Goal: Information Seeking & Learning: Learn about a topic

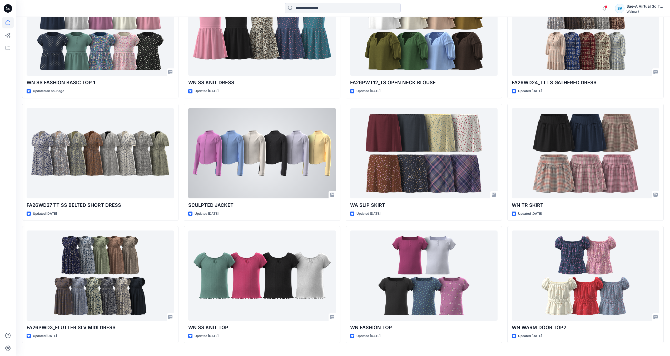
scroll to position [228, 0]
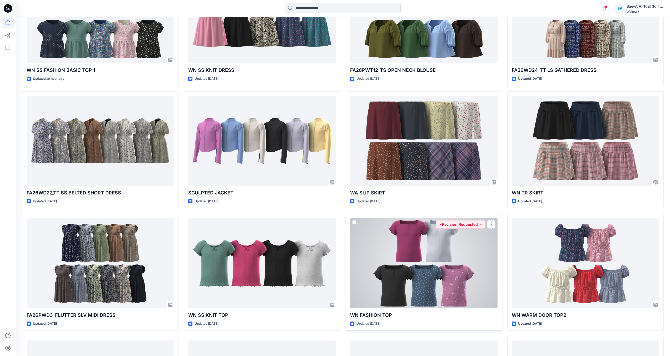
click at [415, 250] on div at bounding box center [423, 263] width 147 height 90
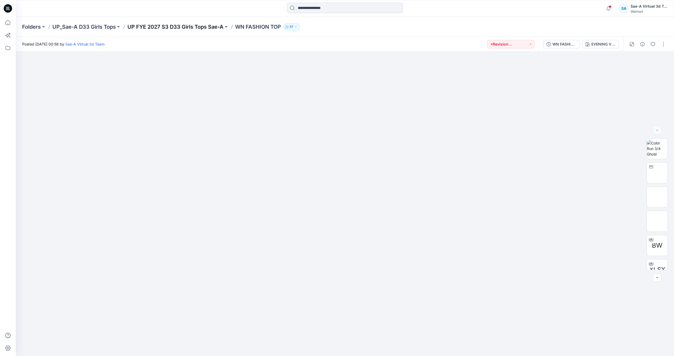
click at [193, 29] on p "UP FYE 2027 S3 D33 Girls Tops Sae-A" at bounding box center [175, 26] width 96 height 7
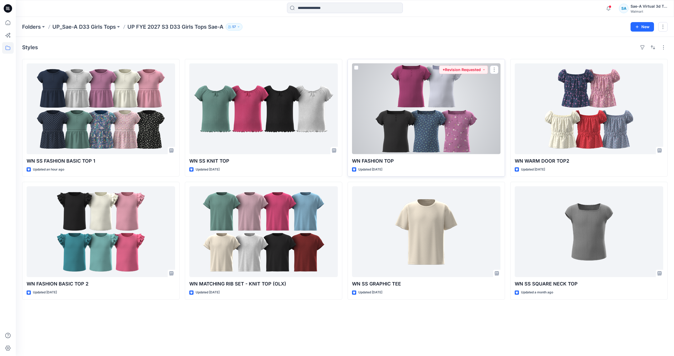
click at [431, 138] on div at bounding box center [426, 108] width 148 height 91
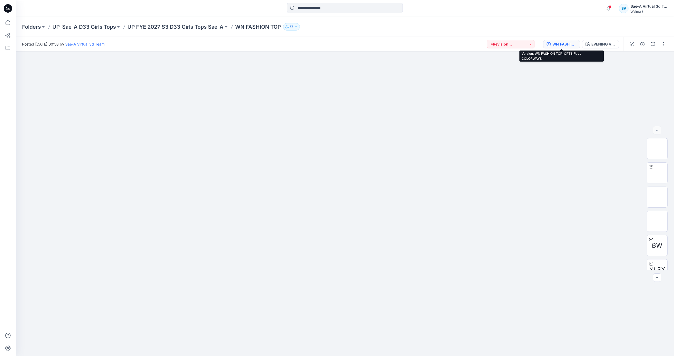
click at [567, 45] on div "WN FASHION TOP_OPT1_FULL COLORWAYS" at bounding box center [564, 44] width 24 height 6
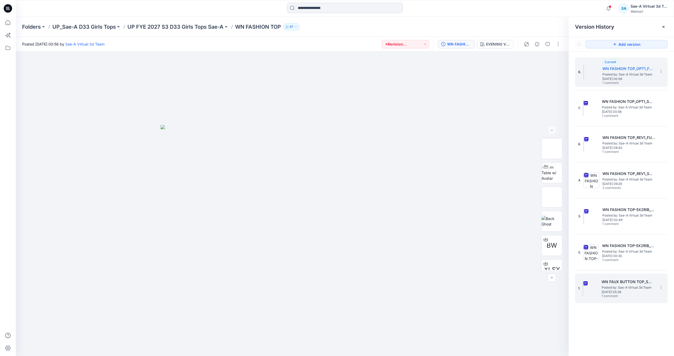
click at [629, 283] on h5 "WN FAUX BUTTON TOP_SOFT SILVER" at bounding box center [627, 282] width 53 height 6
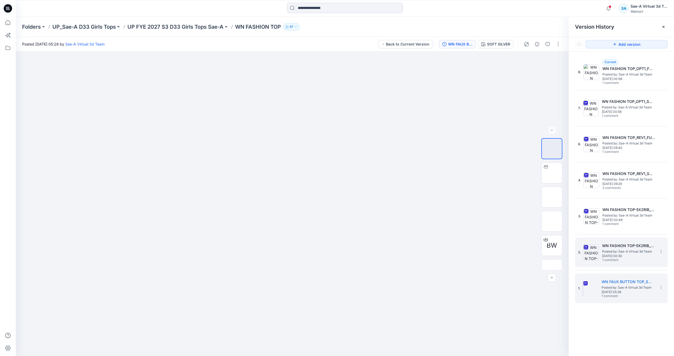
click at [632, 264] on div "2. WN FASHION TOP-5X2RIB_SOFT SILVER Posted by: Sae-A Virtual 3d Team [DATE] 00…" at bounding box center [617, 252] width 79 height 25
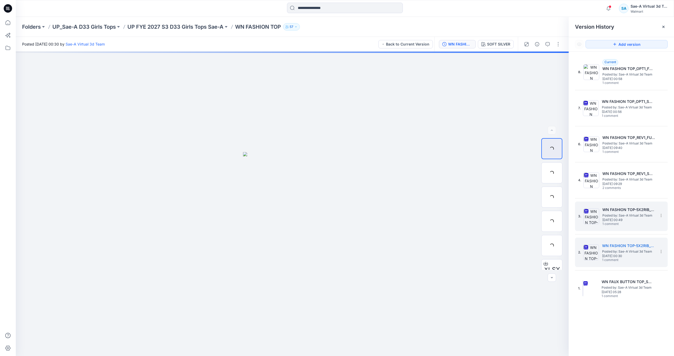
click at [631, 219] on span "[DATE] 00:49" at bounding box center [628, 220] width 53 height 4
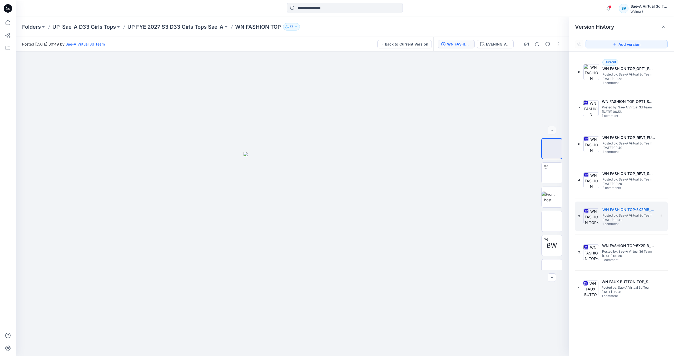
click at [619, 91] on div "8. Current WN FASHION TOP_OPT1_FULL COLORWAYS Posted by: Sae-A Virtual 3d Team …" at bounding box center [621, 180] width 93 height 246
click at [614, 110] on span "[DATE] 00:56" at bounding box center [628, 112] width 53 height 4
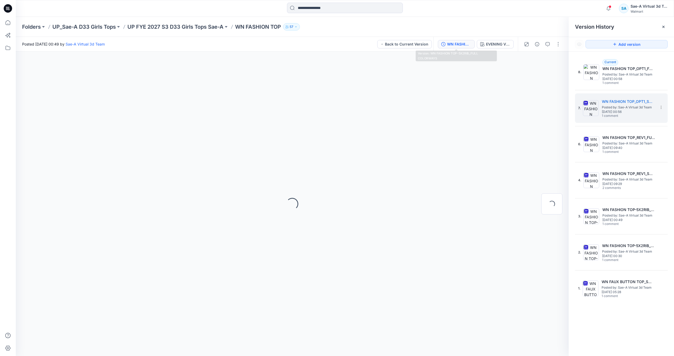
click at [460, 44] on div "WN FASHION TOP-5X2RIB_FULL COLORWAYS" at bounding box center [459, 44] width 24 height 6
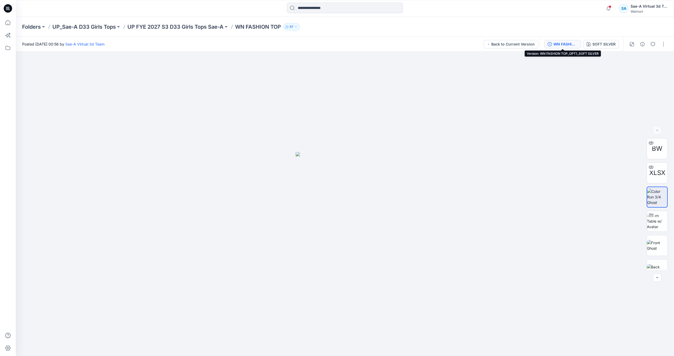
click at [557, 44] on div "WN FASHION TOP_OPT1_SOFT SILVER" at bounding box center [565, 44] width 24 height 6
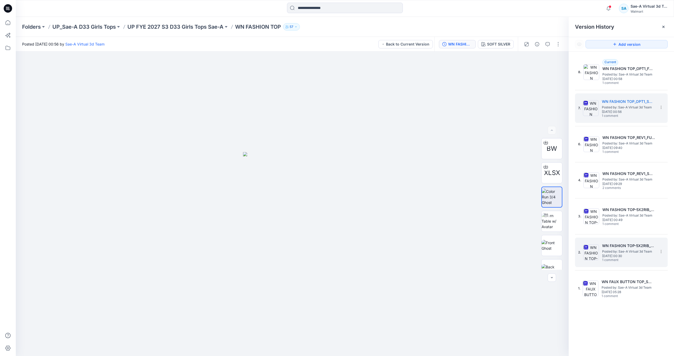
click at [607, 252] on span "Posted by: Sae-A Virtual 3d Team" at bounding box center [628, 251] width 53 height 5
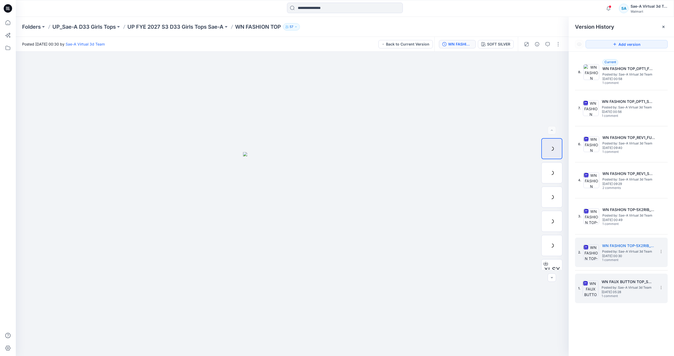
click at [615, 281] on h5 "WN FAUX BUTTON TOP_SOFT SILVER" at bounding box center [627, 282] width 53 height 6
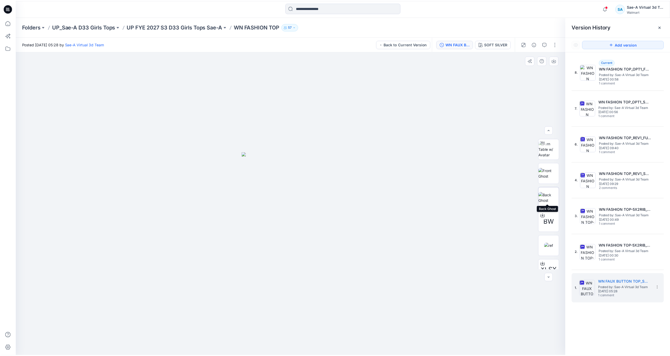
scroll to position [35, 0]
click at [552, 236] on img at bounding box center [551, 235] width 9 height 6
click at [8, 10] on icon at bounding box center [8, 8] width 8 height 8
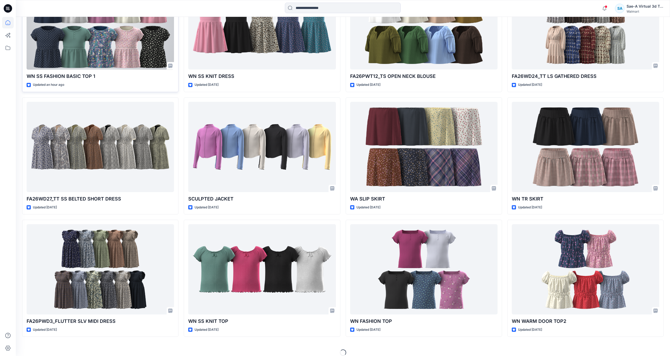
scroll to position [228, 0]
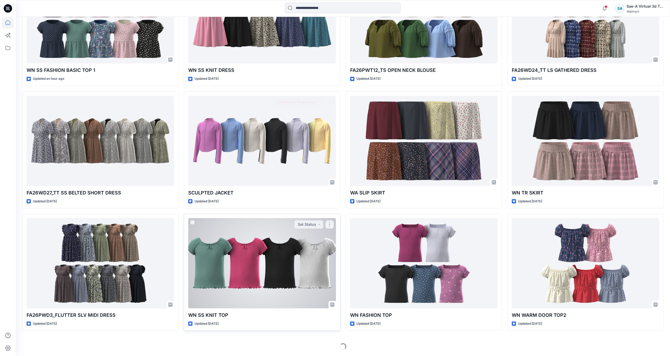
click at [297, 287] on div at bounding box center [261, 263] width 147 height 90
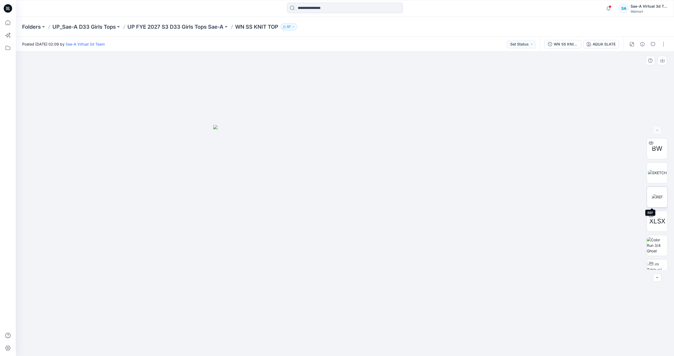
click at [655, 195] on img at bounding box center [657, 197] width 11 height 6
click at [655, 237] on img at bounding box center [657, 245] width 21 height 17
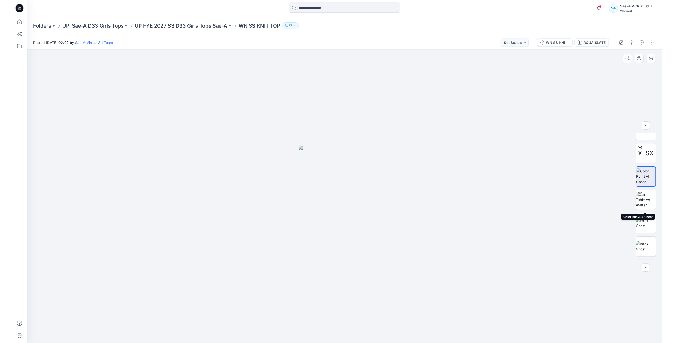
scroll to position [83, 0]
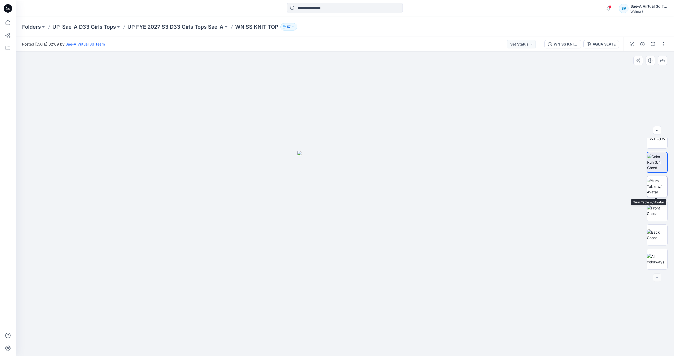
click at [652, 191] on img at bounding box center [657, 186] width 21 height 17
